Goal: Find specific page/section: Find specific page/section

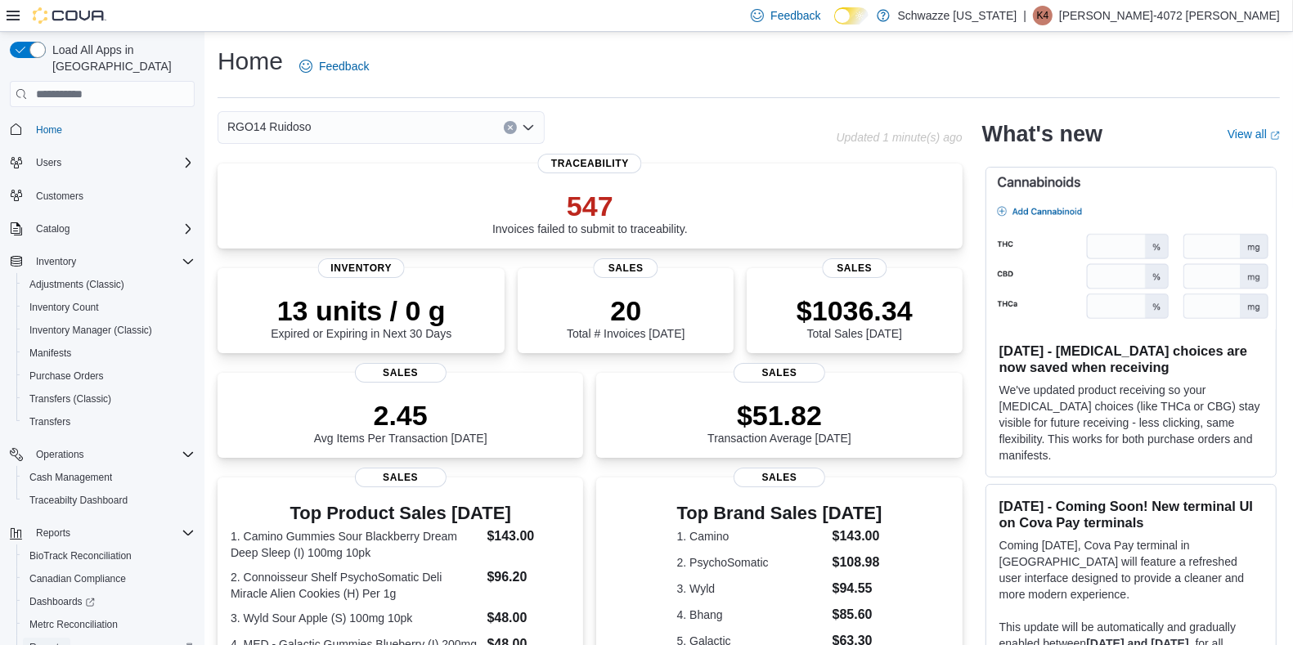
click at [57, 641] on span "Reports" at bounding box center [46, 647] width 34 height 13
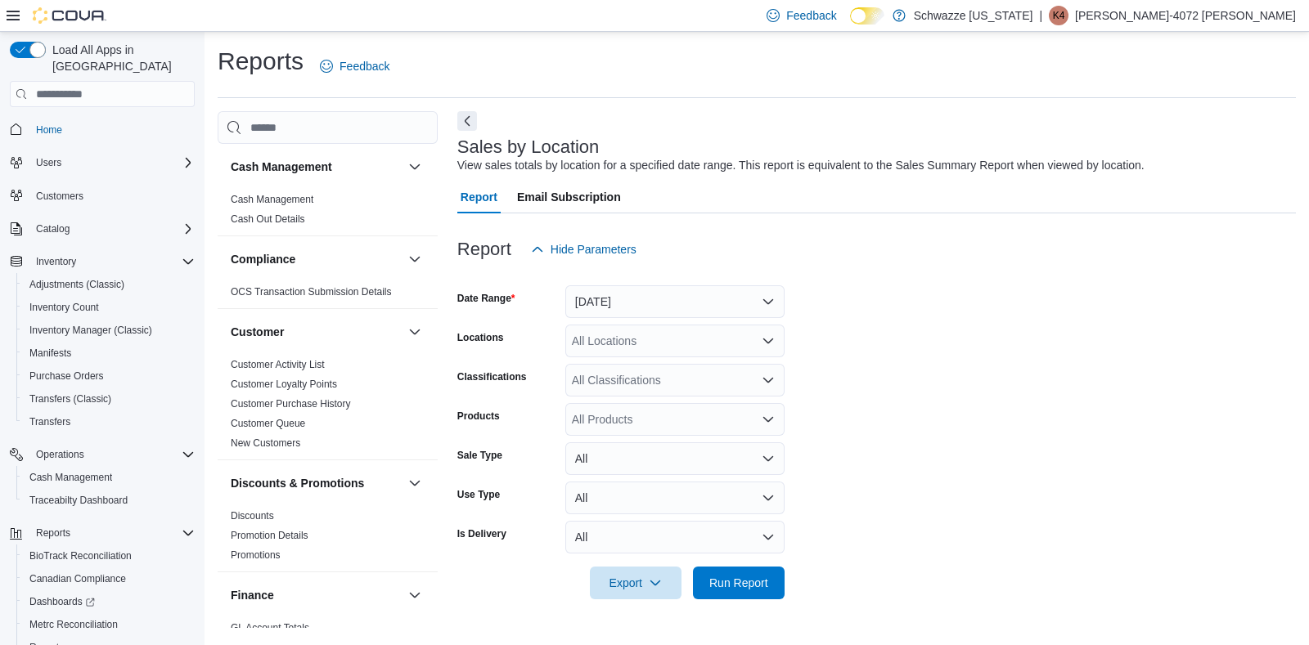
click at [833, 82] on div "Reports Feedback" at bounding box center [757, 66] width 1078 height 43
